Goal: Task Accomplishment & Management: Use online tool/utility

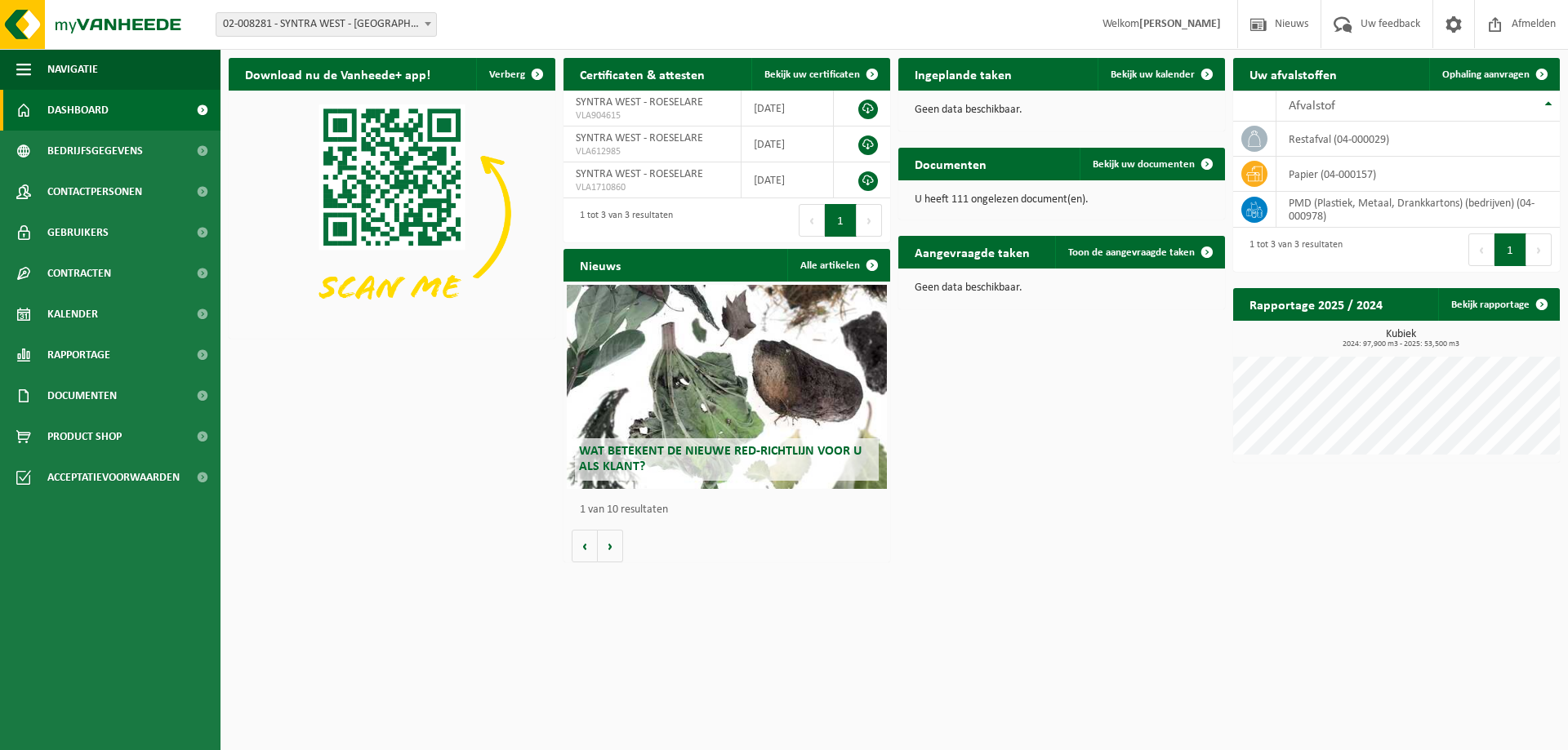
click at [87, 311] on span "Kalender" at bounding box center [73, 314] width 51 height 41
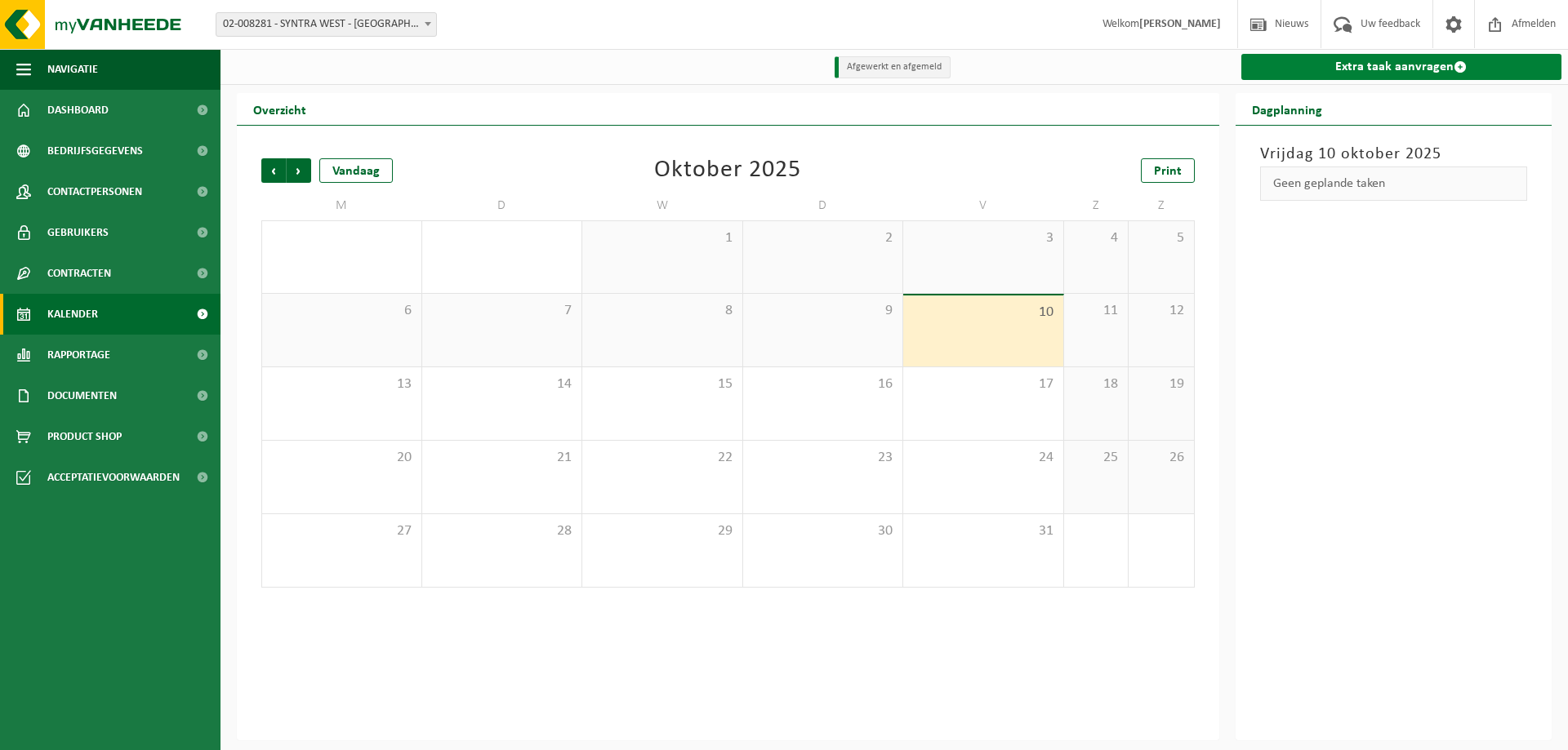
click at [1379, 67] on link "Extra taak aanvragen" at bounding box center [1402, 66] width 321 height 26
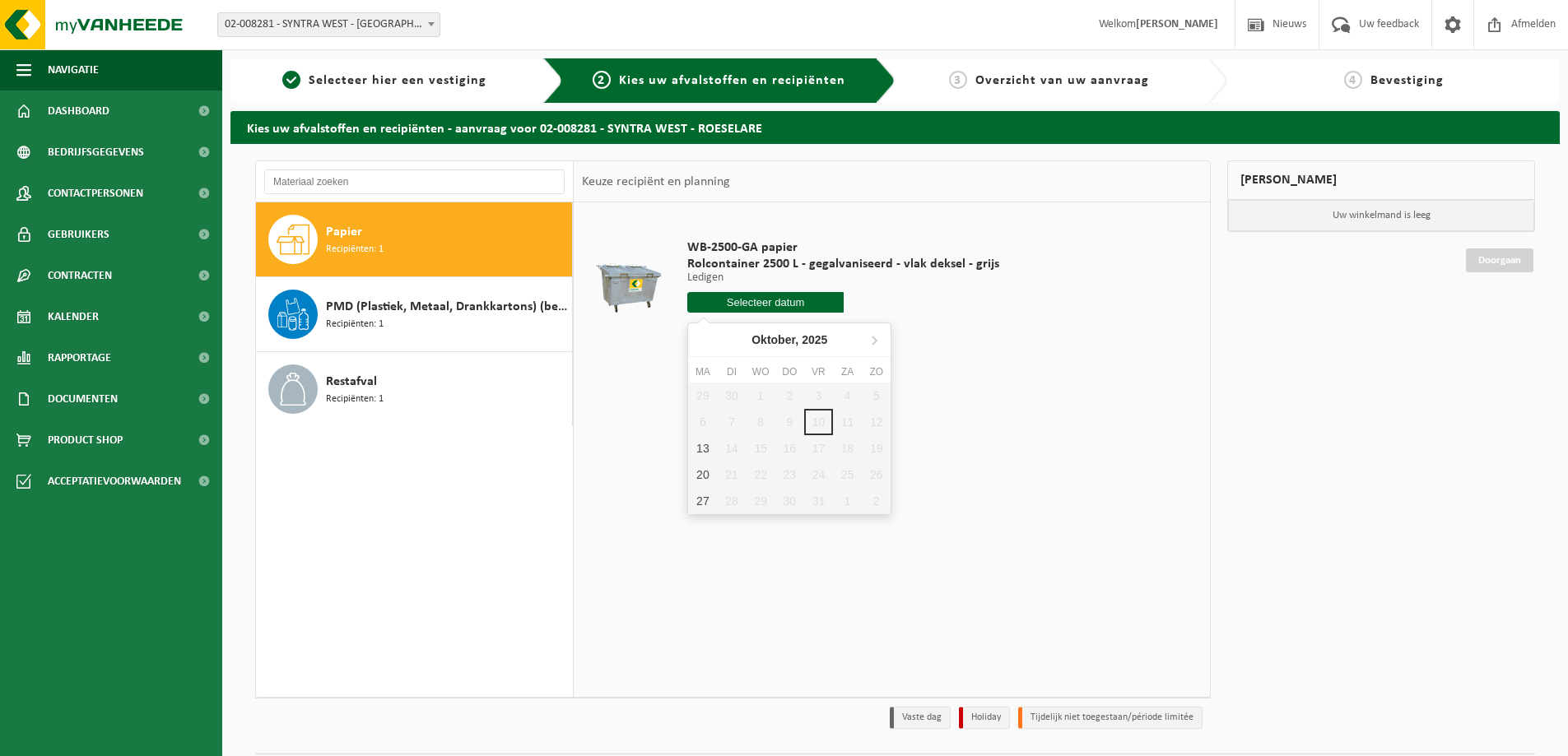
click at [770, 311] on input "text" at bounding box center [765, 302] width 156 height 21
click at [702, 449] on div "13" at bounding box center [702, 448] width 29 height 27
type input "Van 2025-10-13"
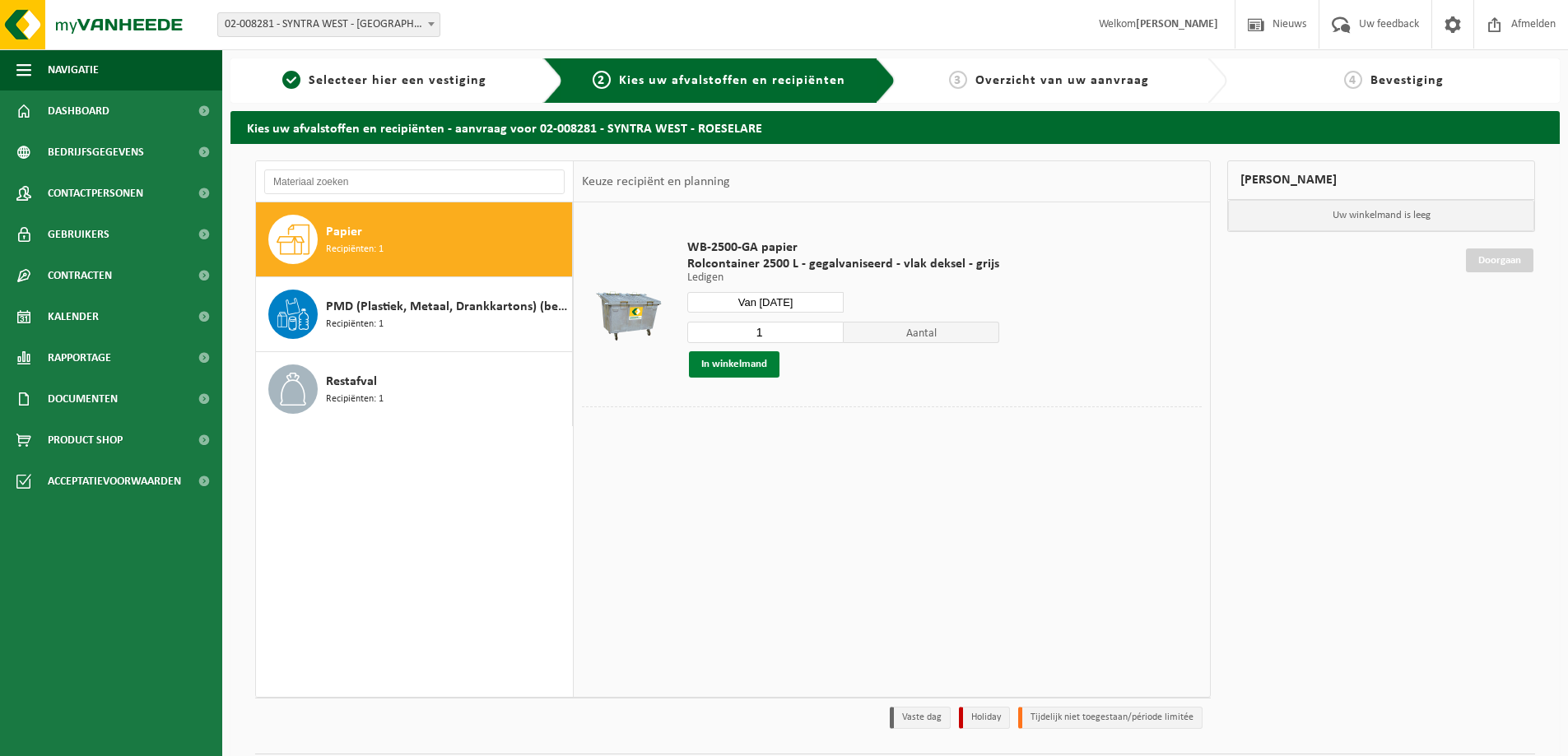
click at [745, 366] on button "In winkelmand" at bounding box center [734, 364] width 90 height 27
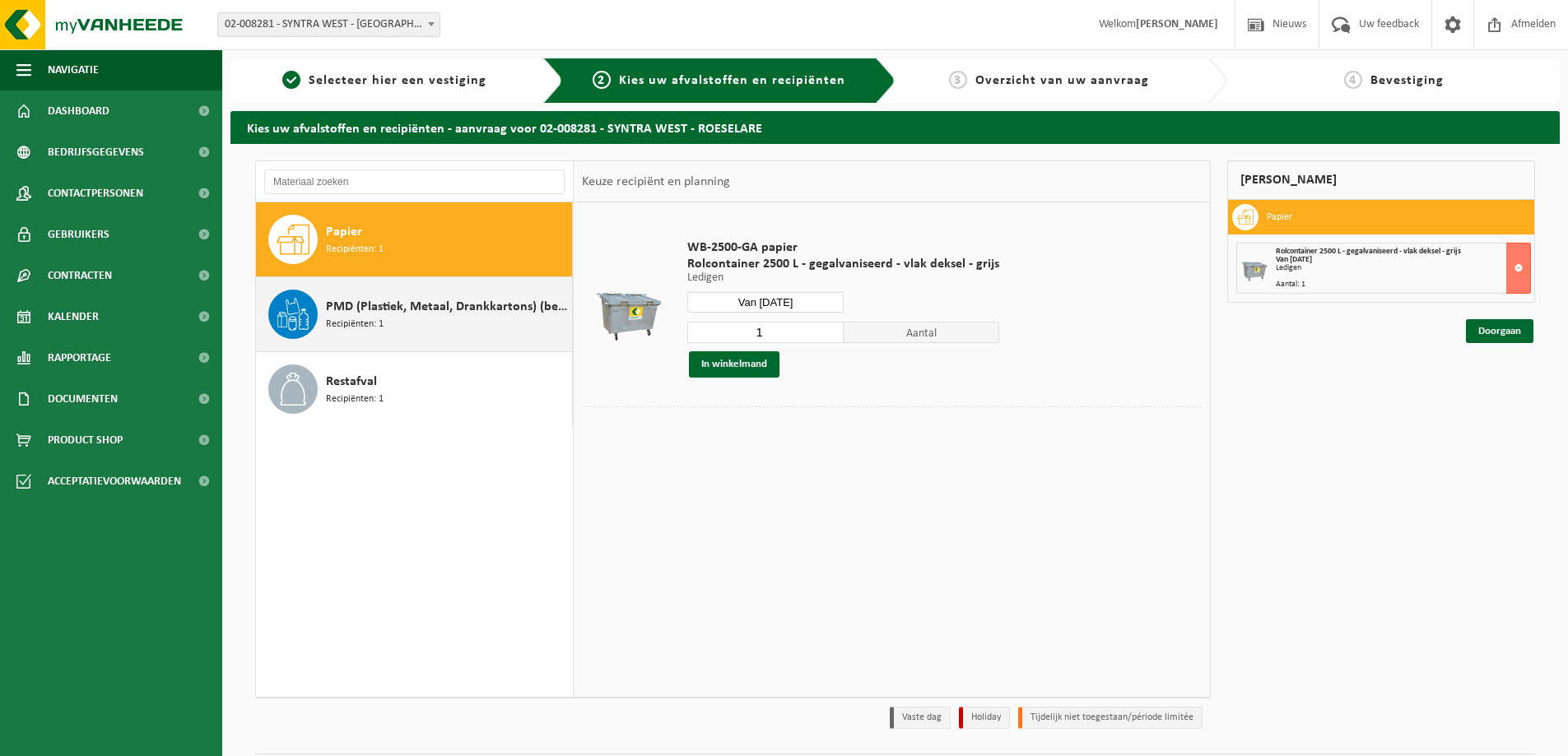
click at [355, 304] on span "PMD (Plastiek, Metaal, Drankkartons) (bedrijven)" at bounding box center [447, 307] width 242 height 20
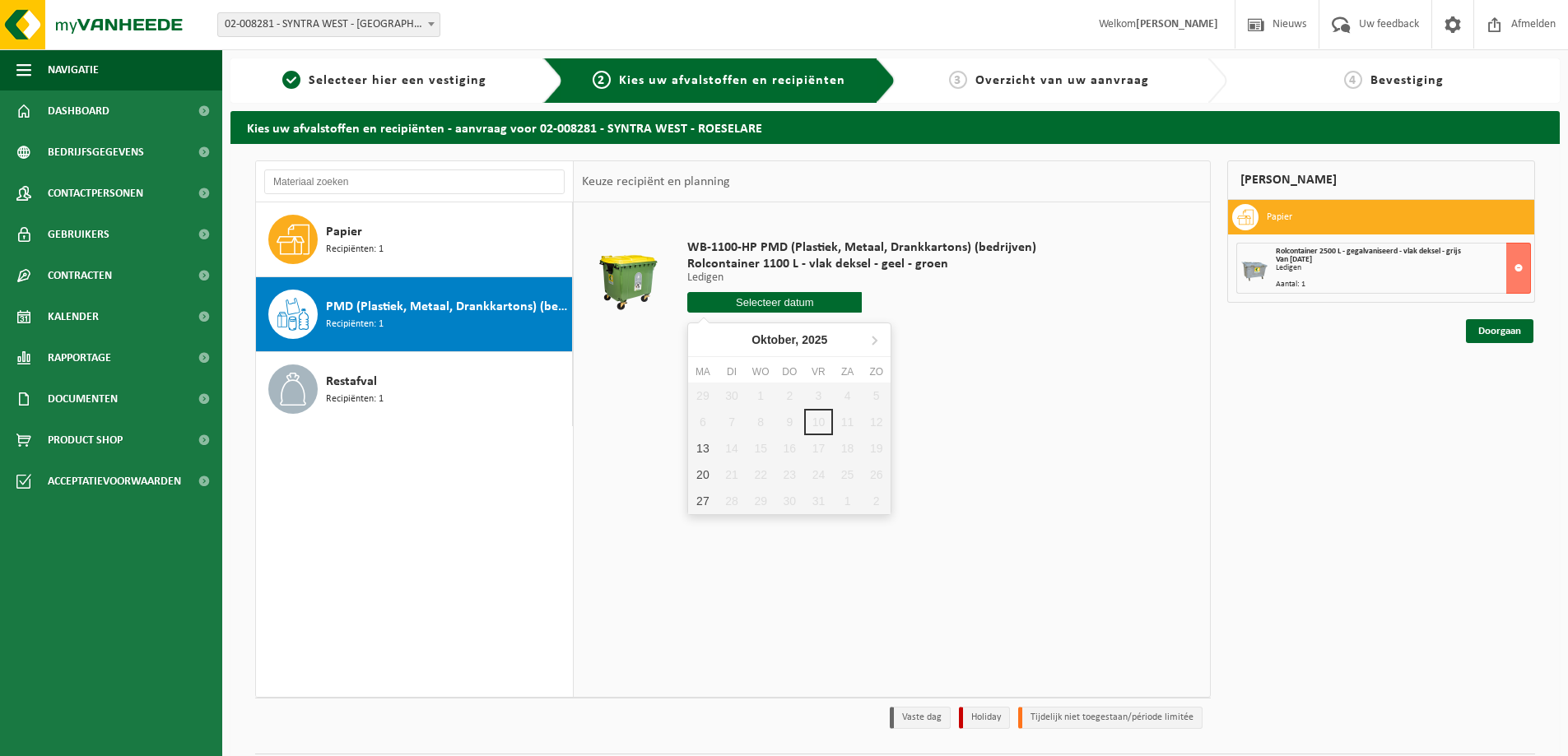
click at [751, 303] on input "text" at bounding box center [774, 302] width 174 height 21
click at [706, 447] on div "13" at bounding box center [702, 448] width 29 height 27
type input "Van 2025-10-13"
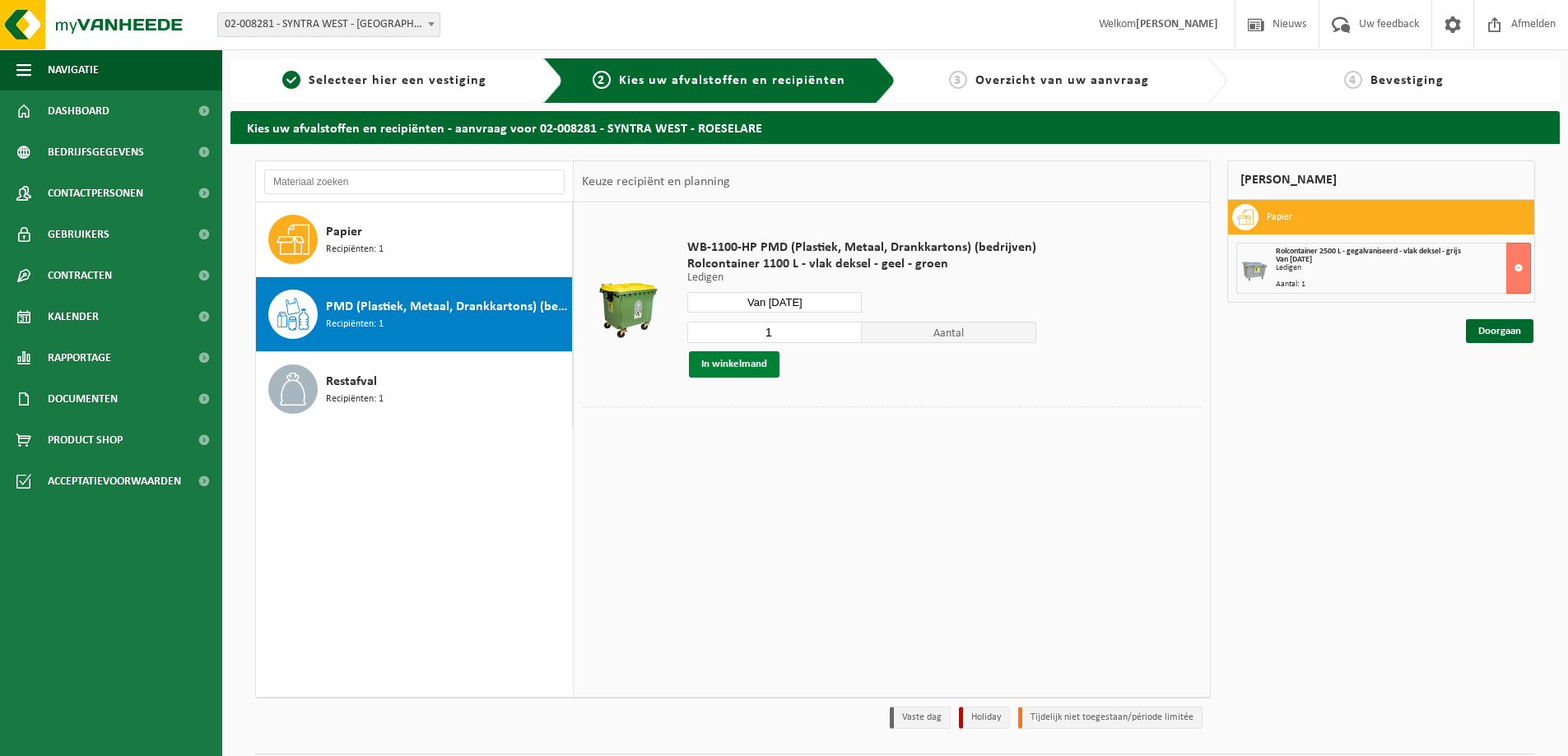
click at [726, 362] on button "In winkelmand" at bounding box center [734, 364] width 90 height 27
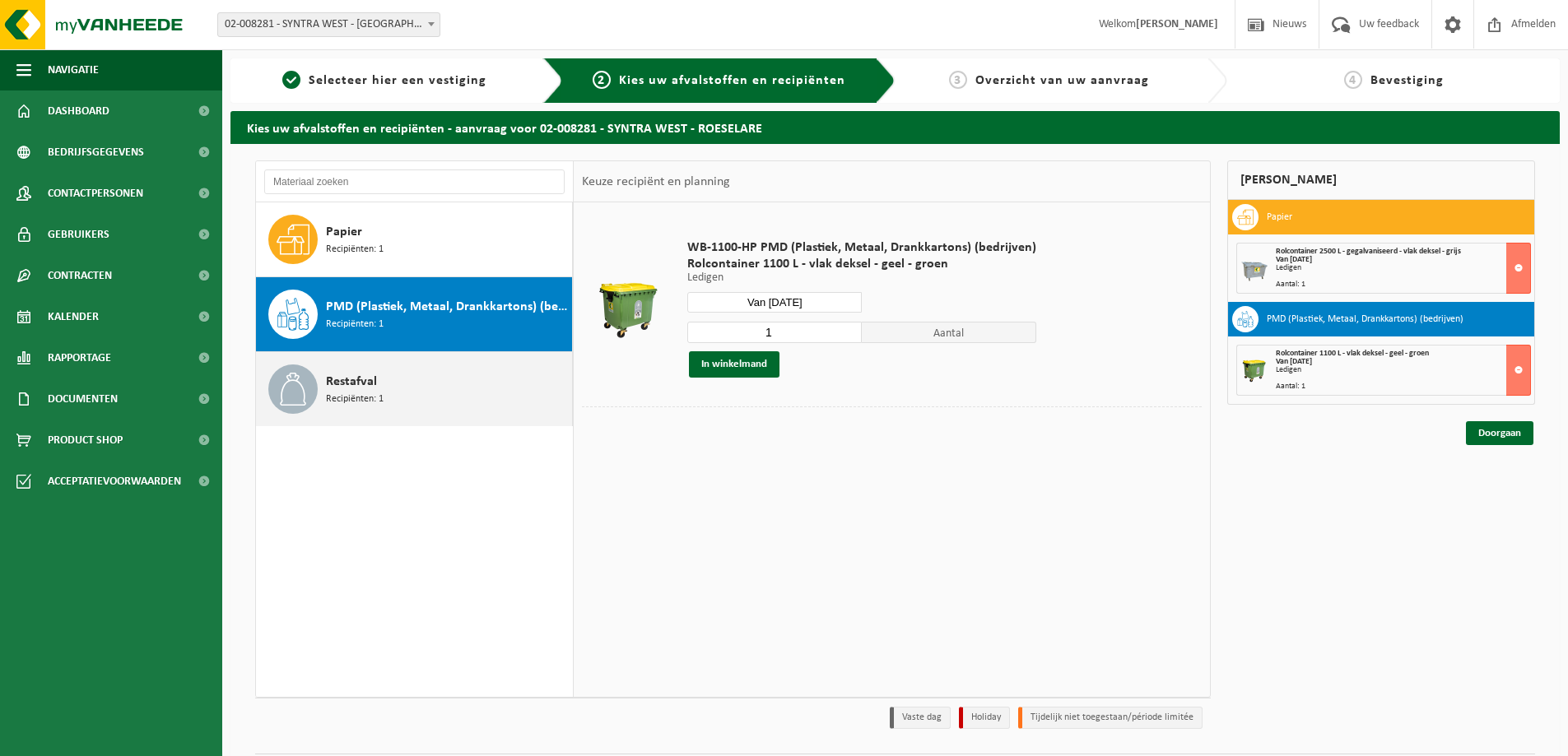
click at [347, 390] on span "Restafval" at bounding box center [352, 381] width 51 height 20
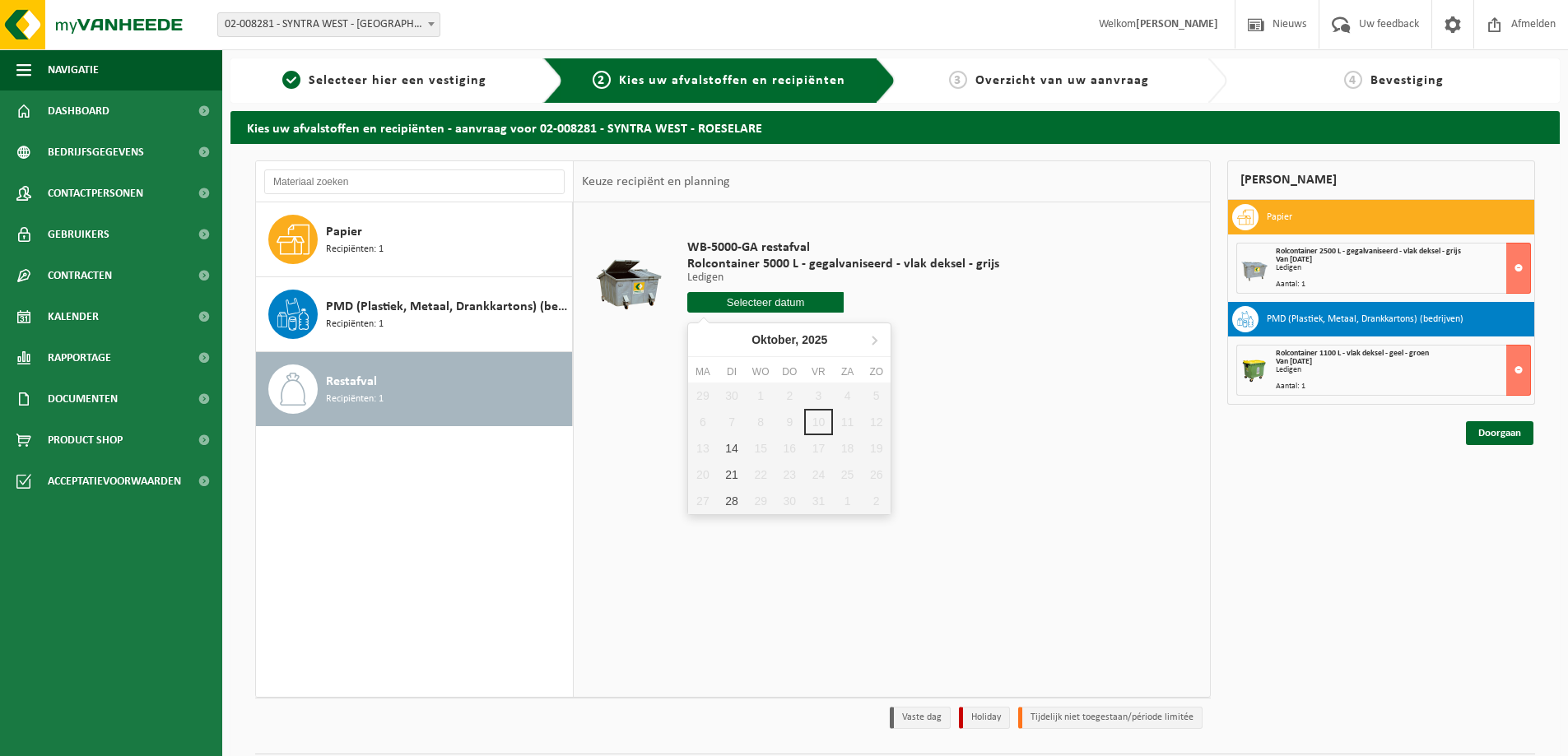
click at [737, 305] on input "text" at bounding box center [765, 302] width 156 height 21
click at [732, 447] on div "14" at bounding box center [730, 448] width 29 height 27
type input "Van 2025-10-14"
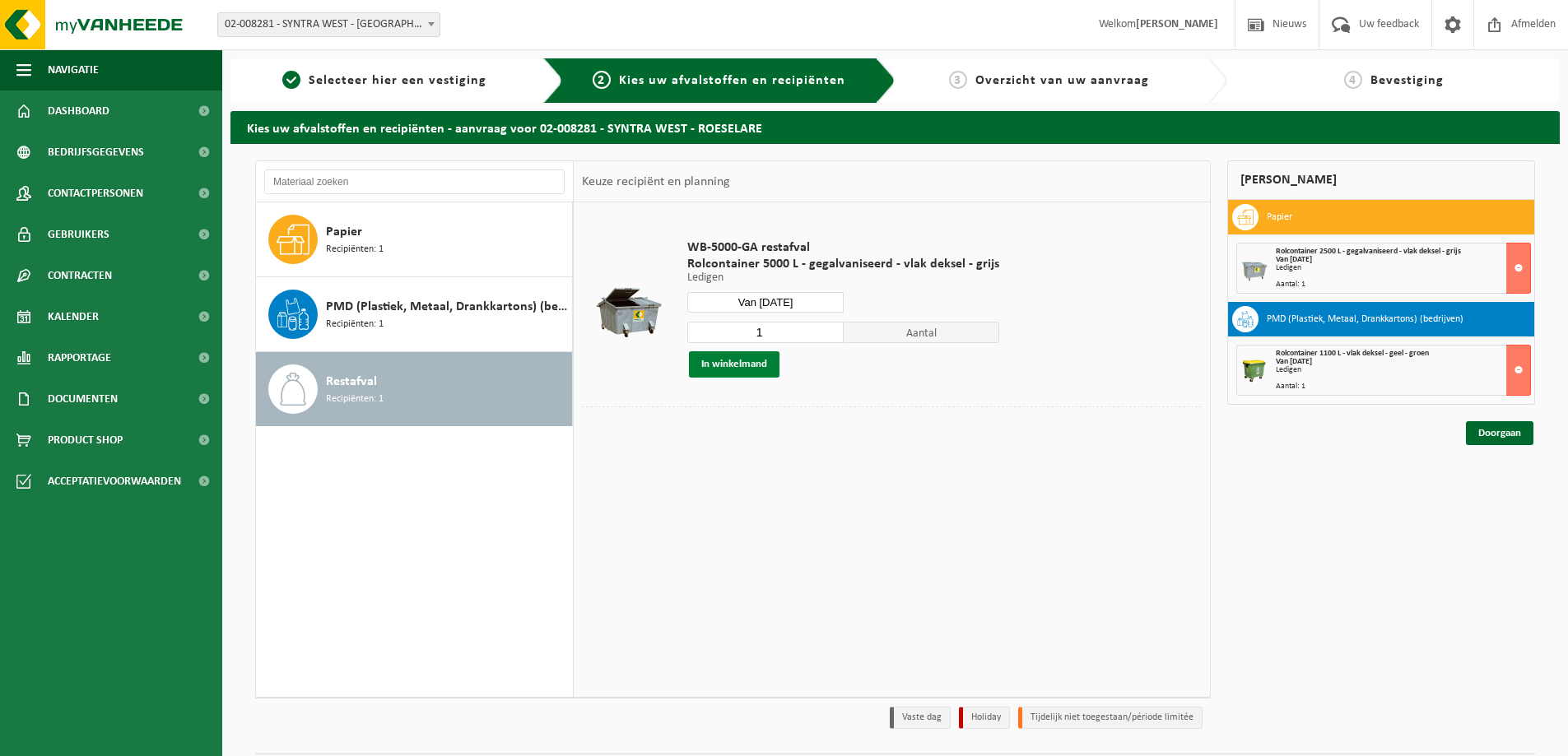
click at [741, 361] on button "In winkelmand" at bounding box center [734, 364] width 90 height 27
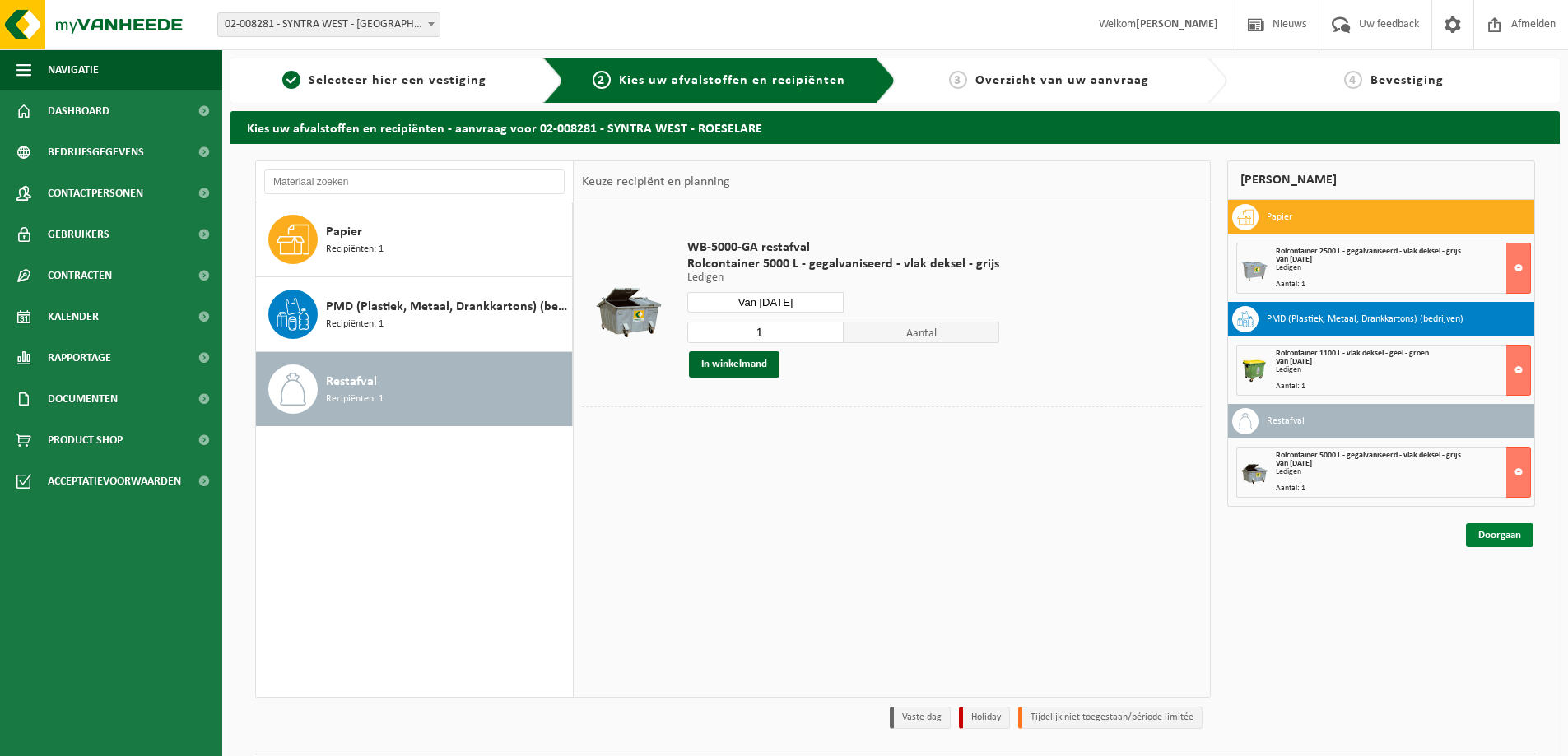
click at [1509, 530] on link "Doorgaan" at bounding box center [1499, 535] width 68 height 24
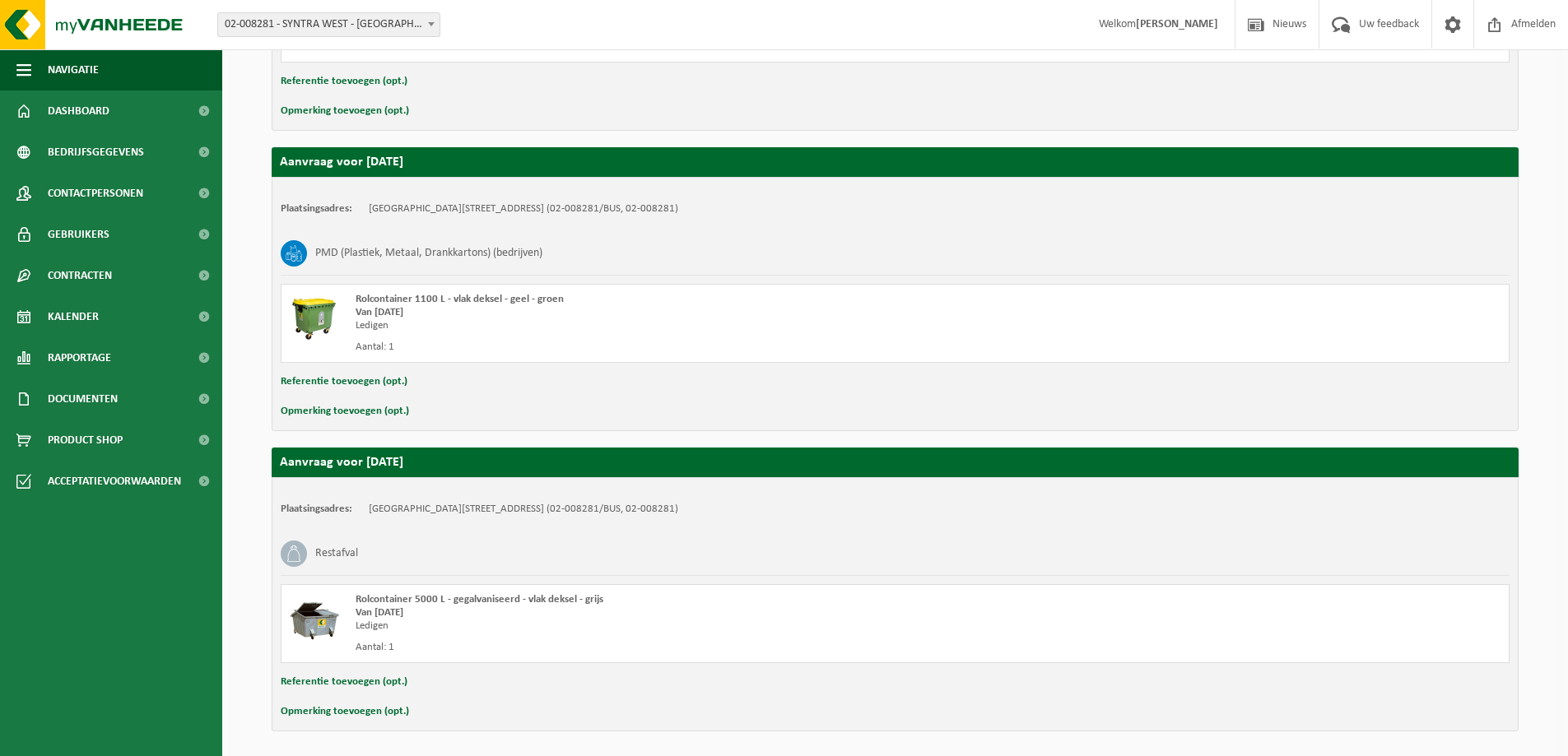
scroll to position [551, 0]
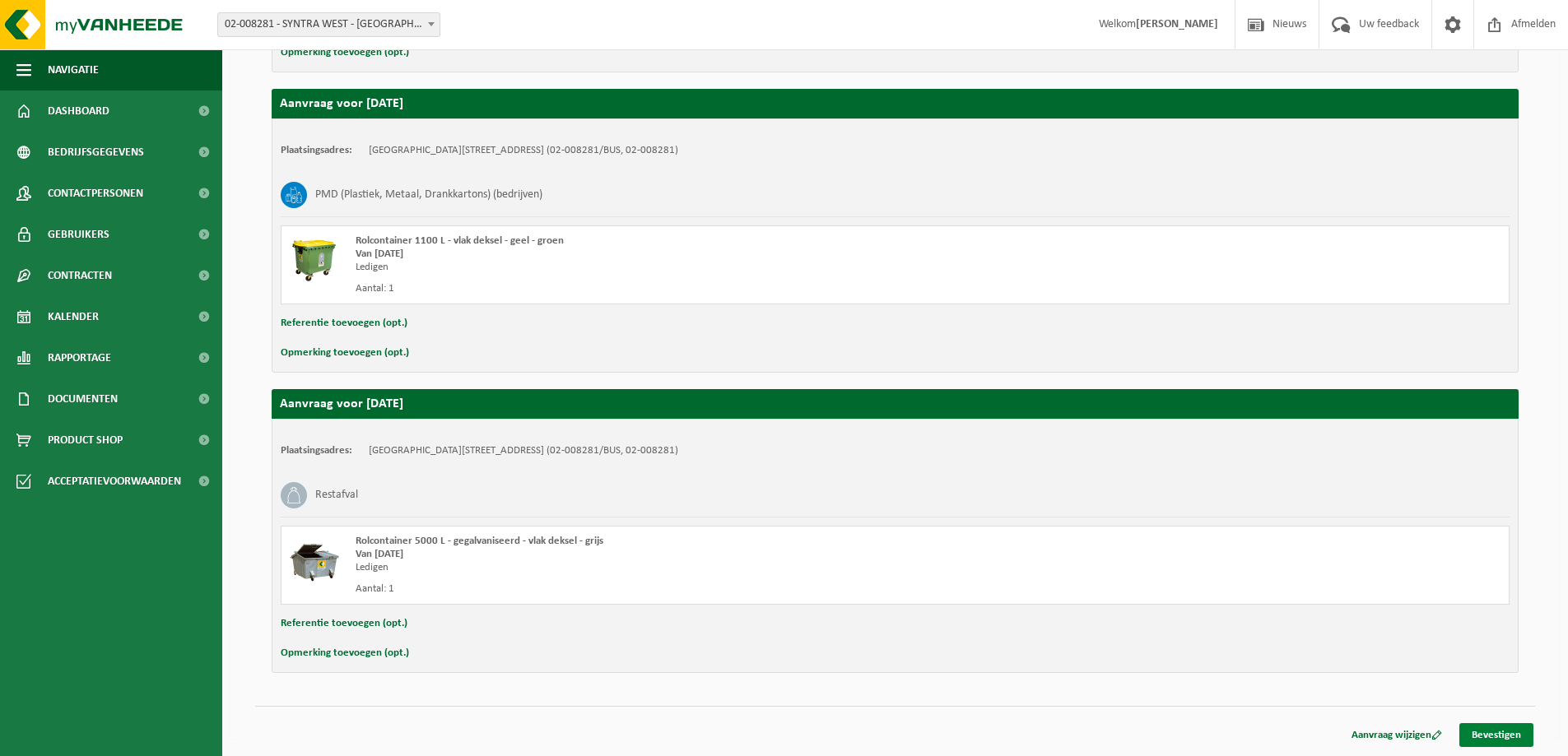
click at [1496, 733] on link "Bevestigen" at bounding box center [1495, 735] width 74 height 24
